Goal: Register for event/course

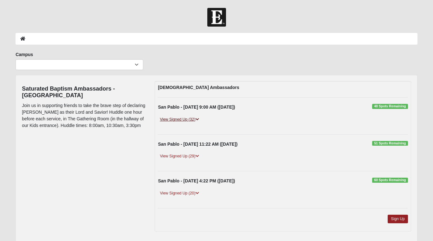
click at [179, 120] on link "View Signed Up (32)" at bounding box center [179, 119] width 43 height 7
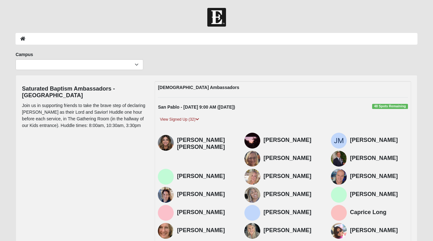
click at [388, 106] on span "48 Spots Remaining" at bounding box center [390, 106] width 36 height 5
click at [49, 41] on ol at bounding box center [217, 39] width 402 height 12
select select "3"
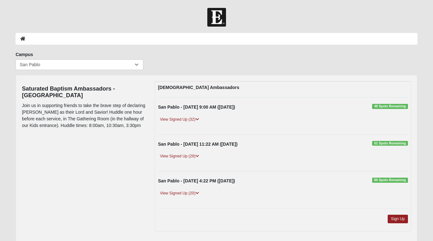
click at [402, 38] on ol at bounding box center [217, 39] width 402 height 12
click at [22, 38] on icon at bounding box center [22, 38] width 5 height 4
click at [40, 39] on ol at bounding box center [217, 39] width 402 height 12
click at [207, 110] on div "San Pablo - 9/14/2025 9:00 AM (9/14/2025) 48 Spots Remaining" at bounding box center [282, 109] width 259 height 10
click at [395, 217] on link "Sign Up" at bounding box center [398, 219] width 20 height 9
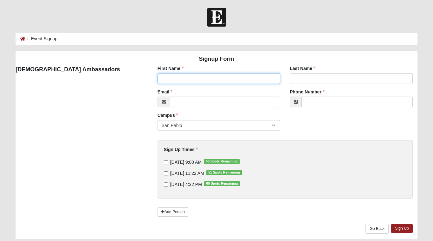
click at [191, 78] on input "First Name" at bounding box center [219, 78] width 123 height 11
type input "[PERSON_NAME]"
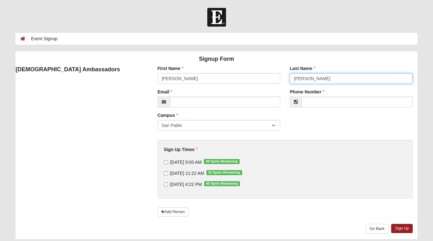
type input "[PERSON_NAME]"
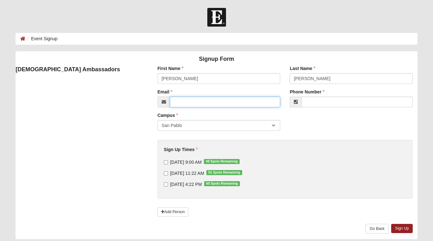
click at [178, 101] on input "Email" at bounding box center [225, 102] width 111 height 11
type input "[EMAIL_ADDRESS],net"
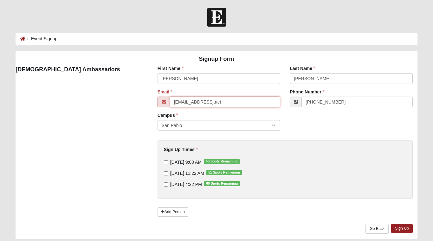
type input "[PHONE_NUMBER]"
click at [219, 102] on input "[EMAIL_ADDRESS],net" at bounding box center [225, 102] width 111 height 11
type input "[EMAIL_ADDRESS][DOMAIN_NAME]"
click at [166, 162] on input "[DATE] 9:00 AM 48 Spots Remaining" at bounding box center [166, 162] width 4 height 4
checkbox input "true"
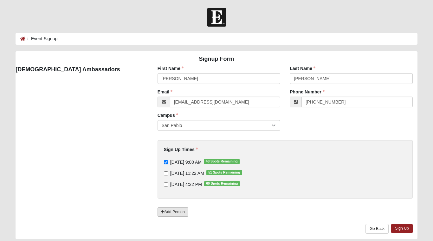
click at [175, 213] on link "Add Person" at bounding box center [173, 212] width 31 height 9
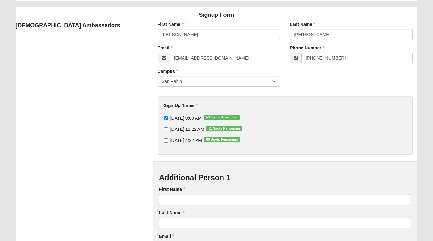
scroll to position [45, 0]
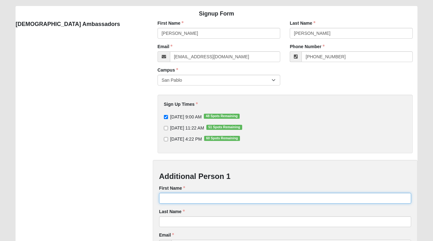
click at [174, 199] on input "First Name" at bounding box center [285, 198] width 252 height 11
type input "[PERSON_NAME]"
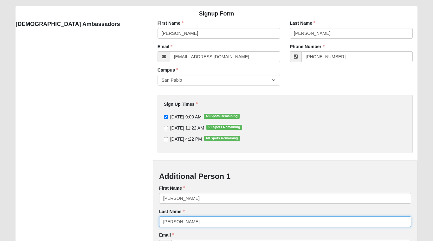
type input "[PERSON_NAME]"
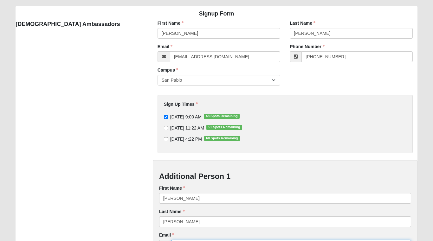
scroll to position [170, 0]
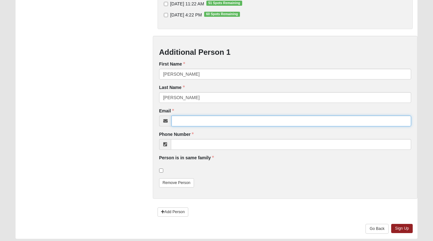
type input "l"
type input "[EMAIL_ADDRESS][DOMAIN_NAME]"
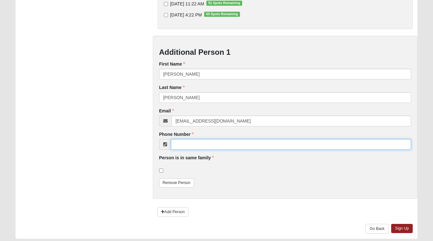
click at [179, 144] on input "Phone Number" at bounding box center [291, 144] width 240 height 11
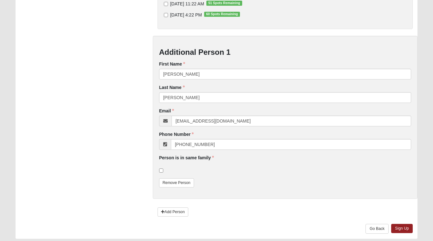
type input "[PHONE_NUMBER]"
click at [162, 171] on input "checkbox" at bounding box center [161, 171] width 4 height 4
checkbox input "true"
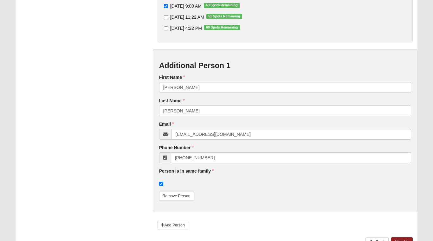
scroll to position [169, 0]
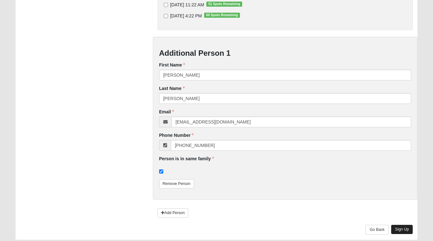
click at [403, 226] on link "Sign Up" at bounding box center [402, 229] width 22 height 9
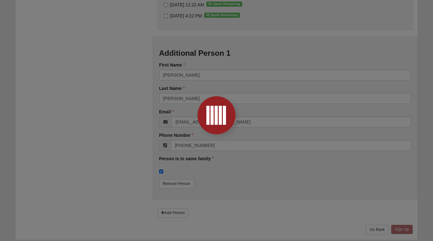
scroll to position [0, 0]
